Goal: Task Accomplishment & Management: Use online tool/utility

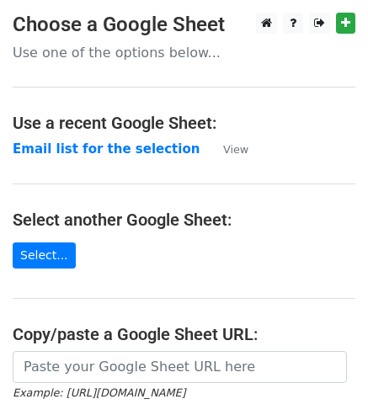
scroll to position [76, 0]
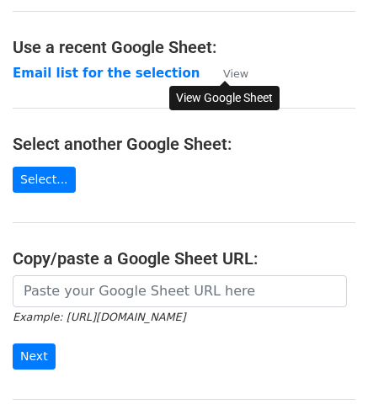
click at [244, 75] on small "View" at bounding box center [235, 73] width 25 height 13
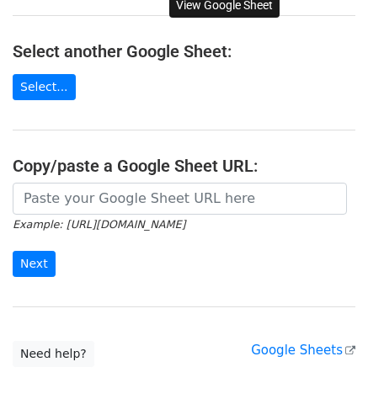
scroll to position [0, 0]
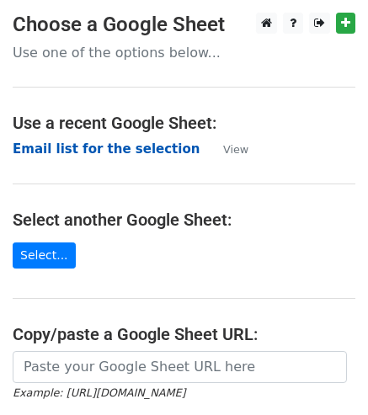
click at [130, 146] on strong "Email list for the selection" at bounding box center [106, 148] width 187 height 15
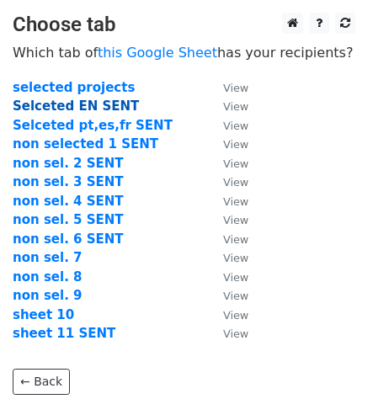
click at [70, 110] on strong "Selceted EN SENT" at bounding box center [76, 105] width 126 height 15
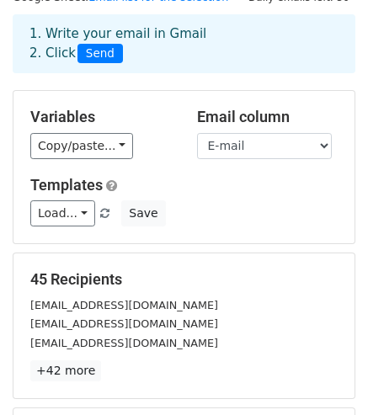
scroll to position [66, 0]
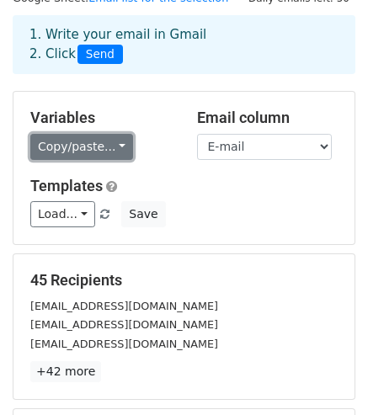
click at [115, 141] on link "Copy/paste..." at bounding box center [81, 147] width 103 height 26
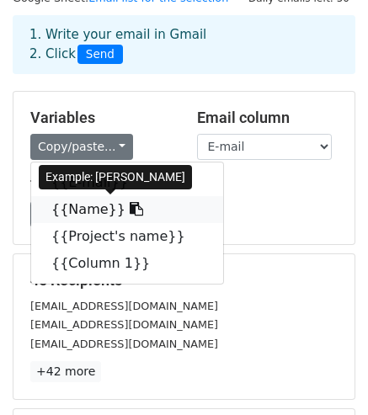
click at [130, 209] on icon at bounding box center [136, 208] width 13 height 13
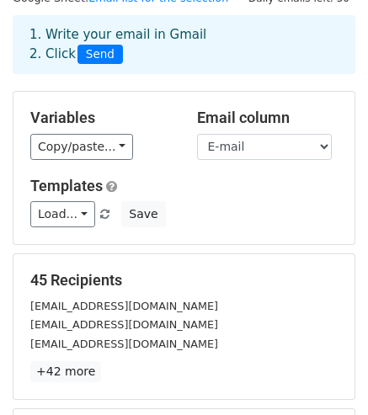
scroll to position [302, 0]
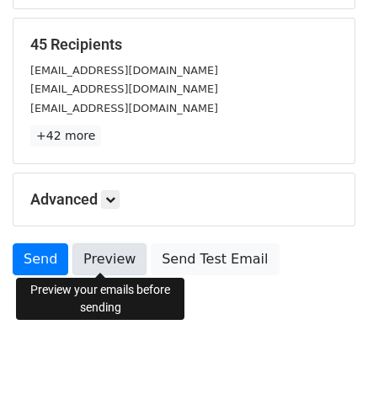
click at [108, 267] on link "Preview" at bounding box center [109, 259] width 74 height 32
click at [113, 250] on link "Preview" at bounding box center [109, 259] width 74 height 32
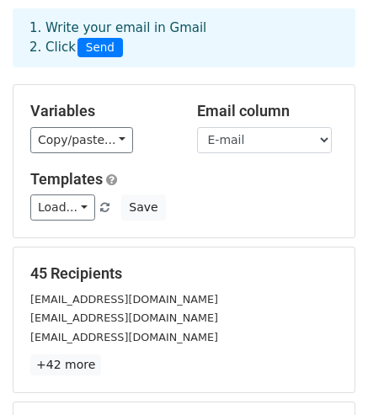
scroll to position [72, 0]
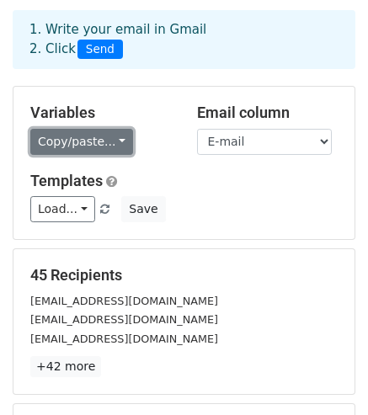
click at [102, 140] on link "Copy/paste..." at bounding box center [81, 142] width 103 height 26
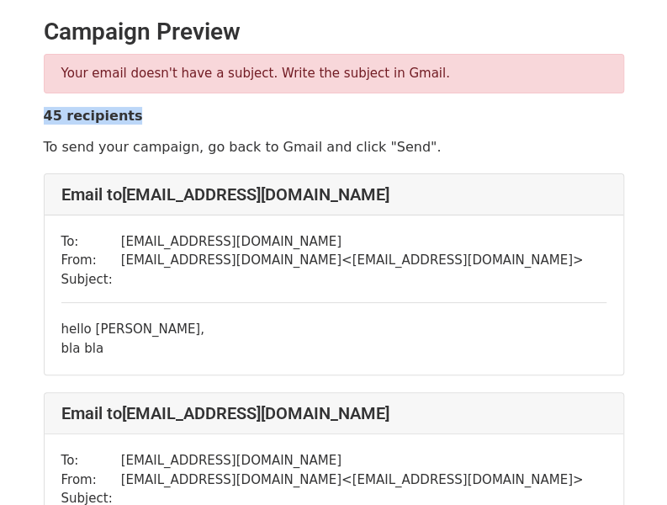
drag, startPoint x: 43, startPoint y: 117, endPoint x: 145, endPoint y: 113, distance: 101.9
click at [145, 113] on p "45 recipients" at bounding box center [334, 116] width 580 height 18
click at [123, 118] on strong "45 recipients" at bounding box center [93, 116] width 99 height 16
click at [232, 78] on p "Your email doesn't have a subject. Write the subject in Gmail." at bounding box center [333, 74] width 545 height 18
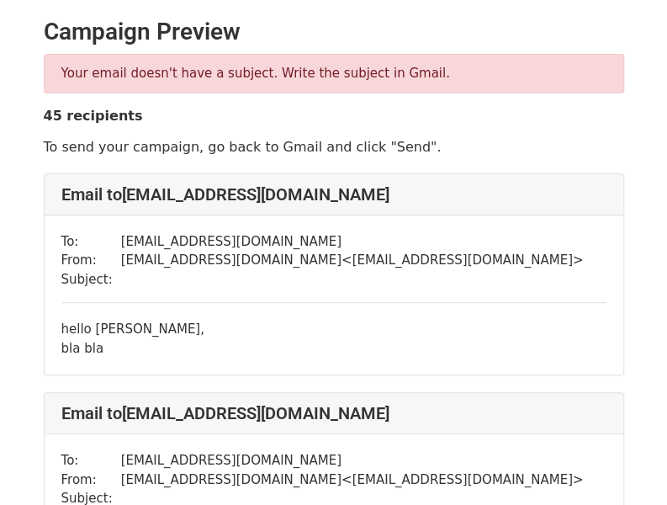
click at [234, 124] on div "Your email doesn't have a subject. Write the subject in Gmail. 45 recipients To…" at bounding box center [334, 105] width 606 height 102
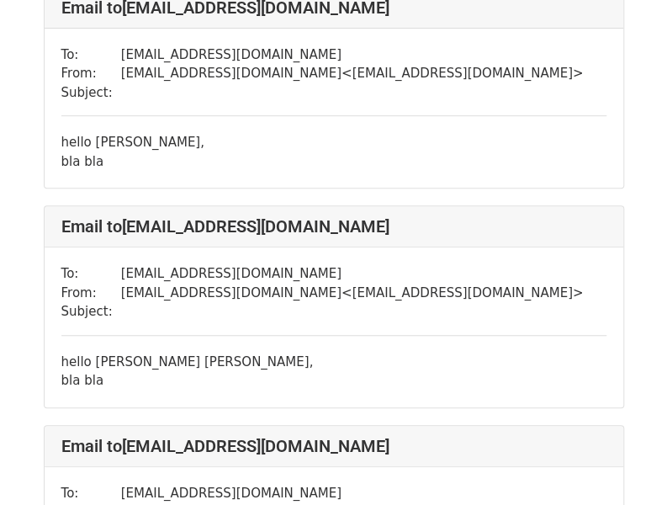
scroll to position [209, 0]
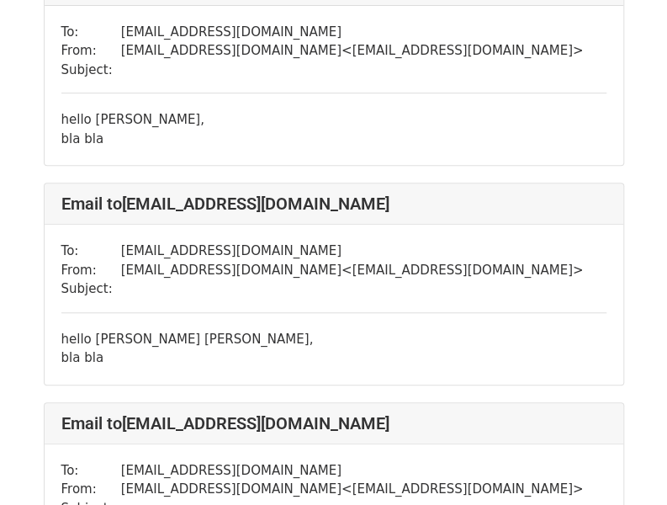
drag, startPoint x: 96, startPoint y: 339, endPoint x: 271, endPoint y: 332, distance: 175.1
click at [271, 332] on div "hello Maria Isabel Perez Rodriguez, bla bla" at bounding box center [333, 349] width 545 height 38
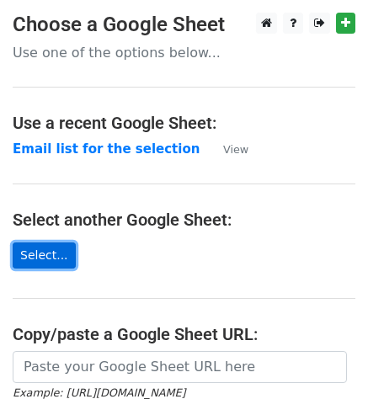
click at [44, 248] on link "Select..." at bounding box center [44, 255] width 63 height 26
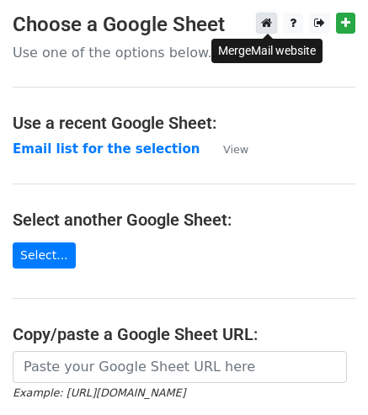
click at [263, 24] on icon at bounding box center [266, 23] width 11 height 12
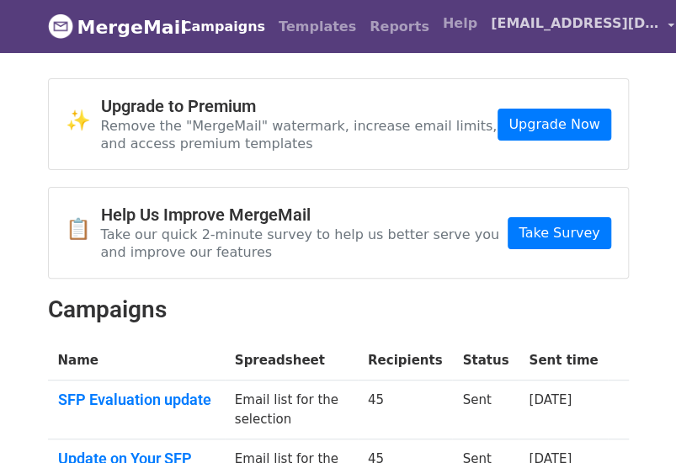
click at [606, 23] on link "[EMAIL_ADDRESS][DOMAIN_NAME]" at bounding box center [582, 27] width 197 height 40
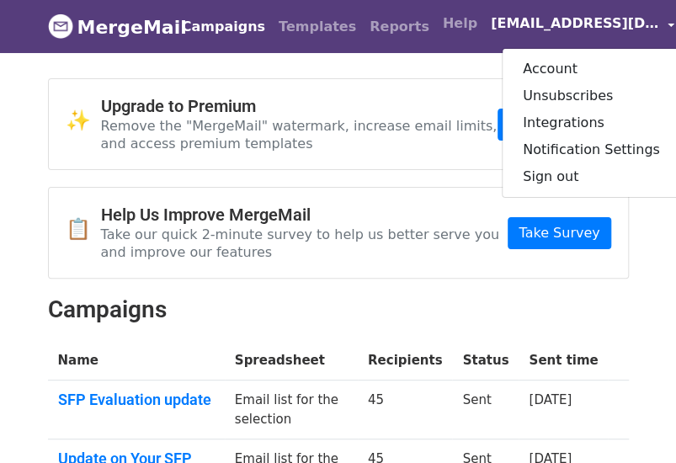
click at [414, 173] on div "✨ Upgrade to Premium Remove the "MergeMail" watermark, increase email limits, a…" at bounding box center [338, 370] width 606 height 584
